Goal: Task Accomplishment & Management: Manage account settings

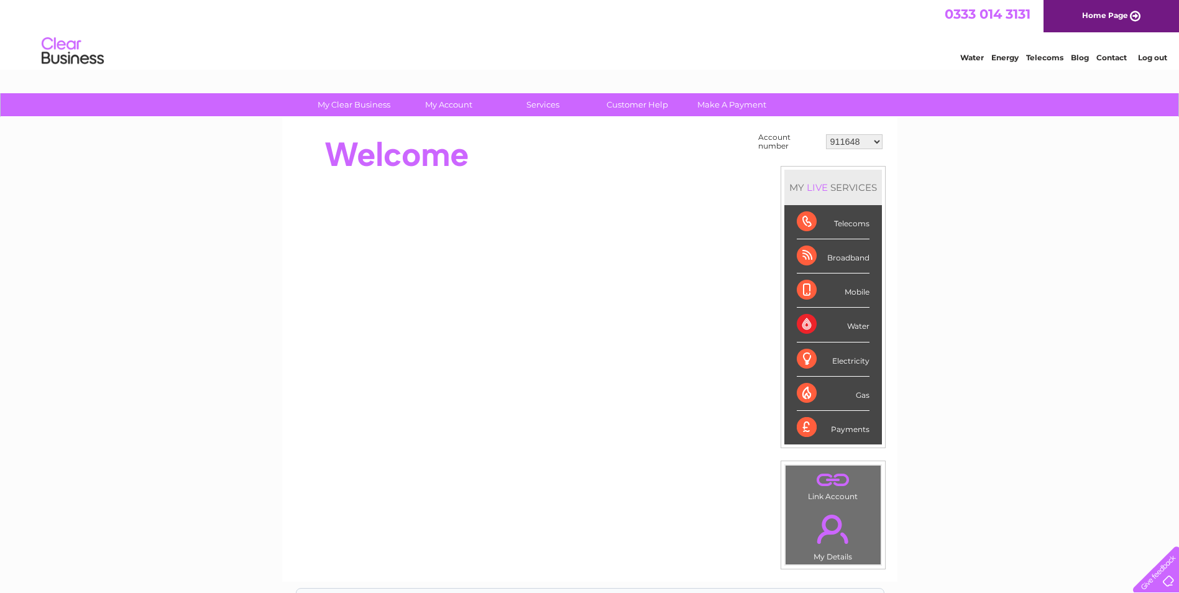
click at [851, 138] on select "911648 975946 979041 980046 990352 990353 990356 990361 997232 1080773 1081707 …" at bounding box center [854, 141] width 57 height 15
click at [866, 140] on select "911648 975946 979041 980046 990352 990353 990356 990361 997232 1080773 1081707 …" at bounding box center [854, 141] width 57 height 15
click at [859, 143] on select "911648 975946 979041 980046 990352 990353 990356 990361 997232 1080773 1081707 …" at bounding box center [854, 141] width 57 height 15
select select "980046"
click at [826, 134] on select "911648 975946 979041 980046 990352 990353 990356 990361 997232 1080773 1081707 …" at bounding box center [854, 141] width 57 height 15
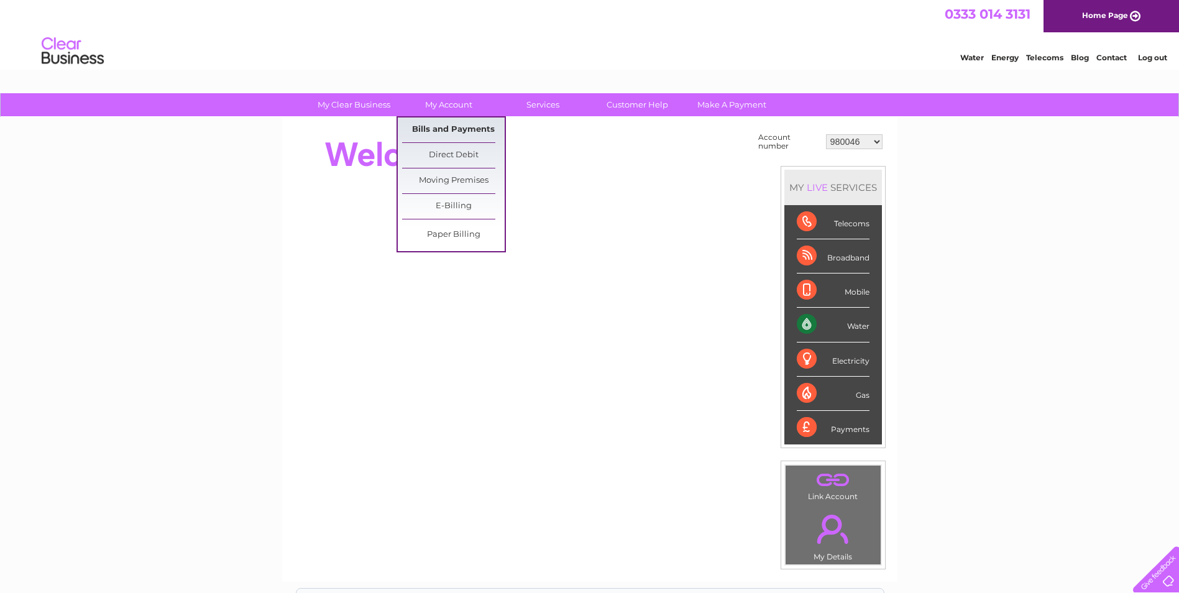
click at [464, 131] on link "Bills and Payments" at bounding box center [453, 129] width 103 height 25
click at [470, 127] on link "Bills and Payments" at bounding box center [453, 129] width 103 height 25
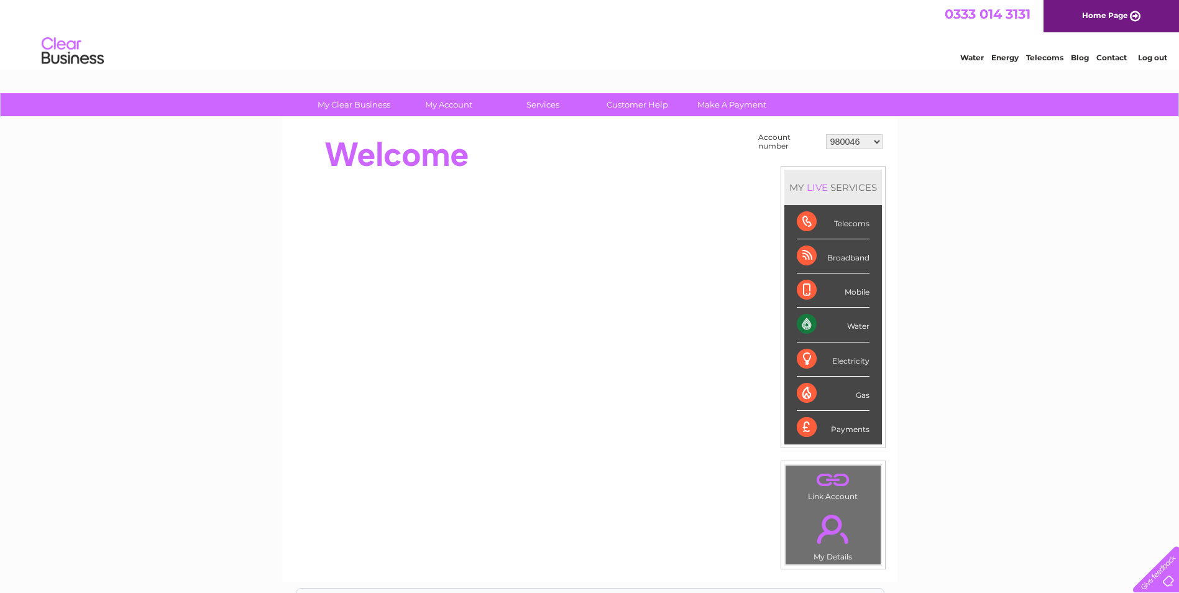
click at [644, 138] on div at bounding box center [520, 155] width 452 height 50
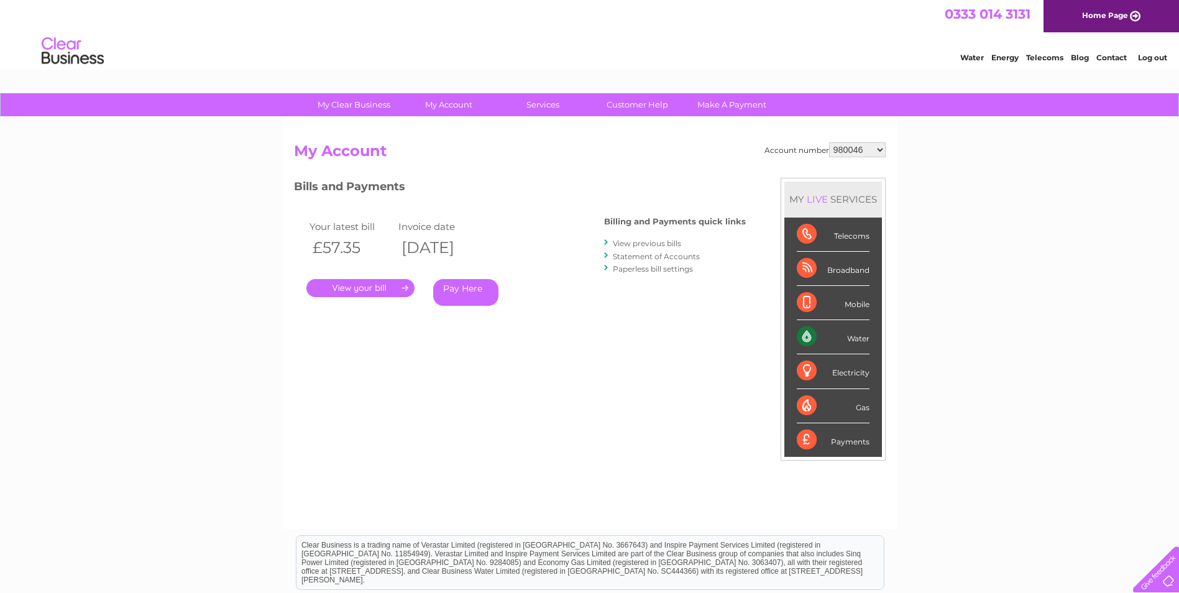
click at [850, 151] on select "911648 975946 979041 980046 990352 990353 990356 990361 997232 1080773 1081707 …" at bounding box center [857, 149] width 57 height 15
click at [677, 144] on h2 "My Account" at bounding box center [590, 154] width 592 height 24
click at [395, 291] on link "." at bounding box center [360, 288] width 108 height 18
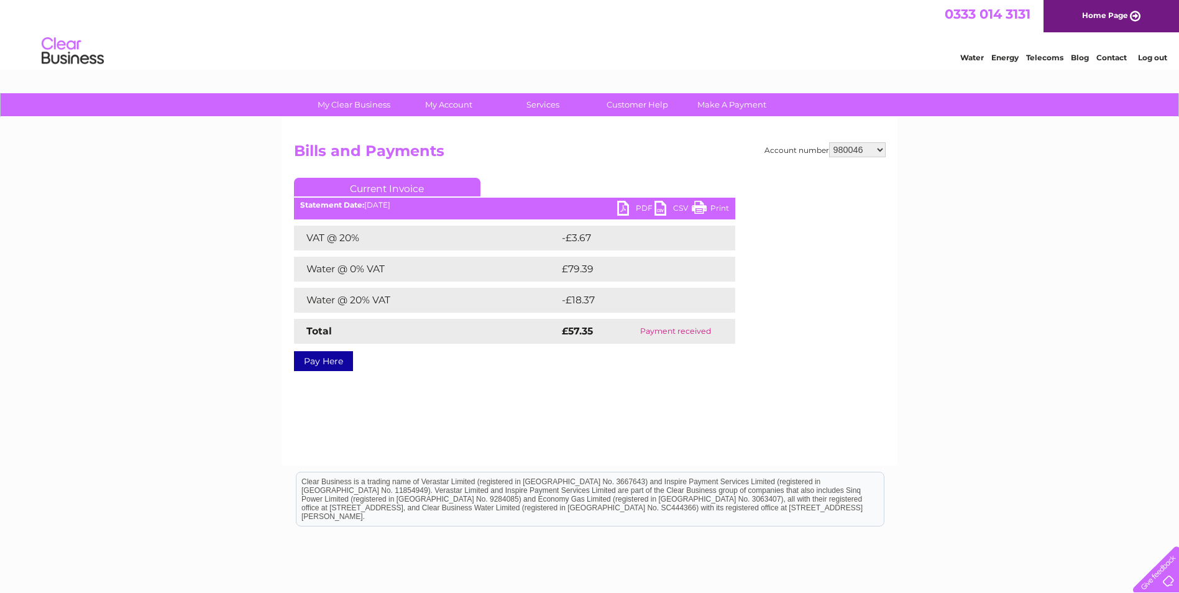
click at [630, 206] on link "PDF" at bounding box center [635, 210] width 37 height 18
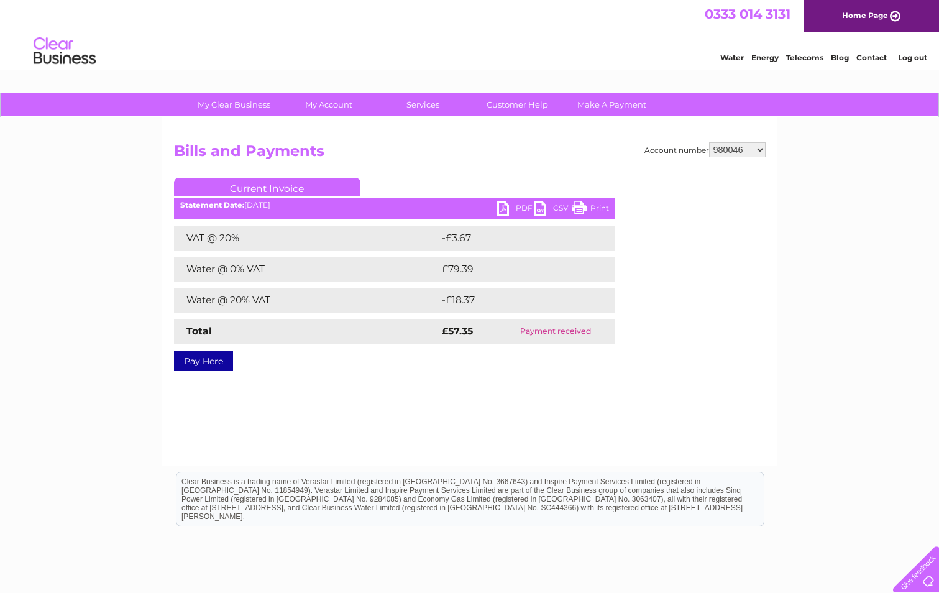
click at [795, 332] on div "My Clear Business Login Details My Details My Preferences Link Account My Accou…" at bounding box center [469, 385] width 939 height 585
